Goal: Use online tool/utility: Utilize a website feature to perform a specific function

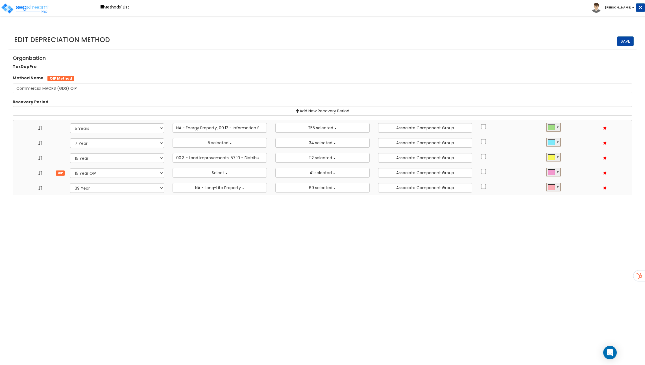
select select "5Y"
select select "10641"
select select "7Y_1"
select select "48830"
select select "11974"
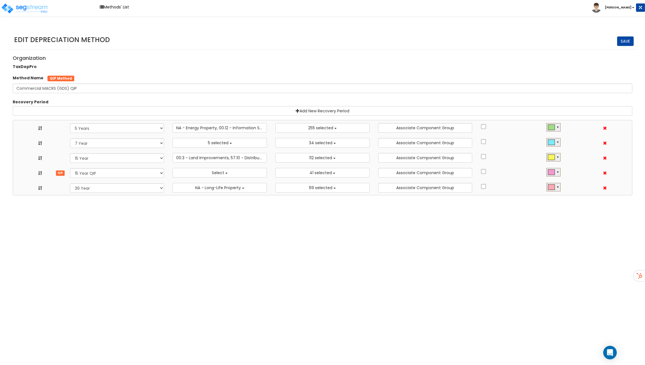
select select "15Y_1"
select select "3666"
select select "31875"
select select "15Y_2"
select select
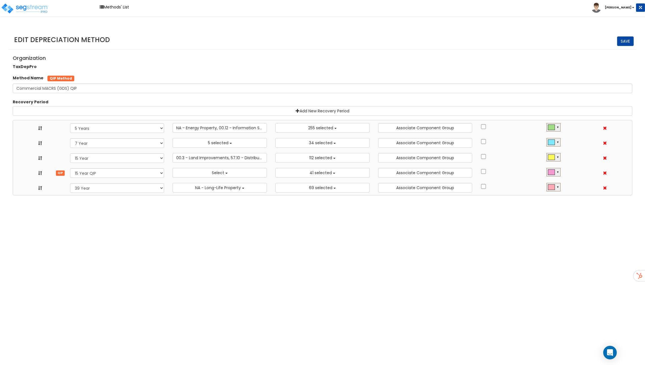
select select "11716"
select select "39Y_1"
select select "31302"
